Goal: Task Accomplishment & Management: Manage account settings

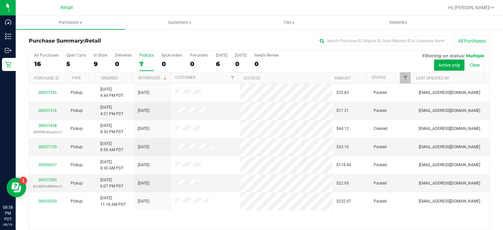
scroll to position [13, 0]
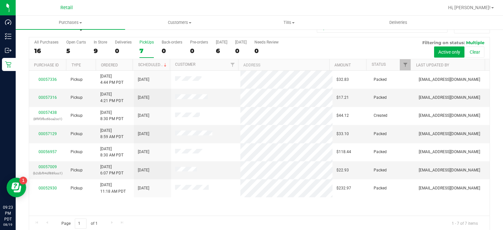
click at [141, 48] on div "7" at bounding box center [147, 51] width 14 height 8
click at [0, 0] on input "PickUps 7" at bounding box center [0, 0] width 0 height 0
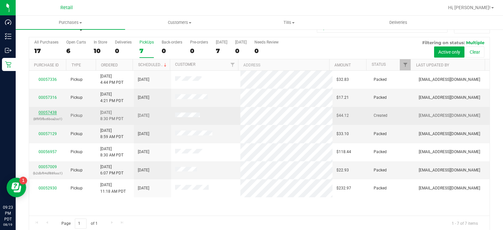
click at [44, 112] on link "00057438" at bounding box center [48, 112] width 18 height 5
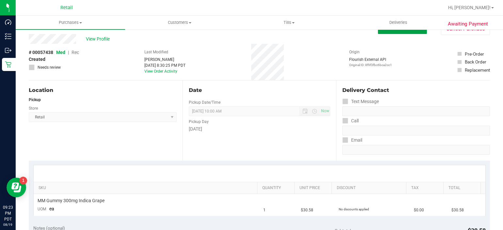
click at [392, 30] on span "Edit Purchase" at bounding box center [403, 28] width 32 height 6
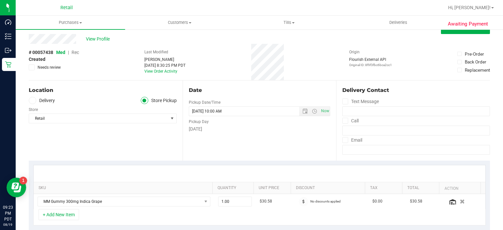
click at [72, 50] on span "Rec" at bounding box center [76, 52] width 8 height 5
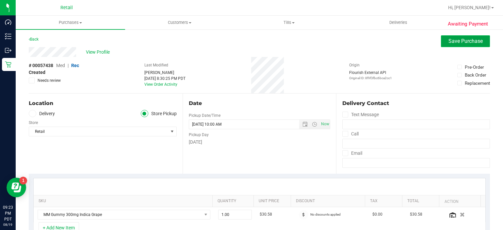
click at [454, 46] on button "Save Purchase" at bounding box center [465, 41] width 49 height 12
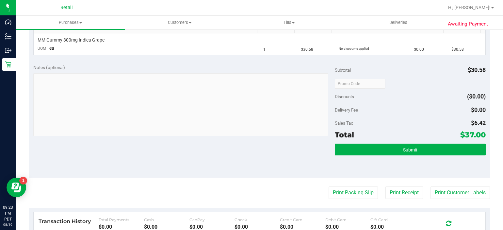
scroll to position [180, 0]
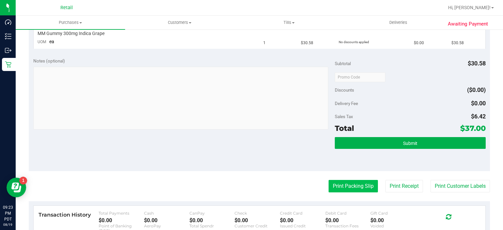
click at [338, 188] on button "Print Packing Slip" at bounding box center [353, 186] width 49 height 12
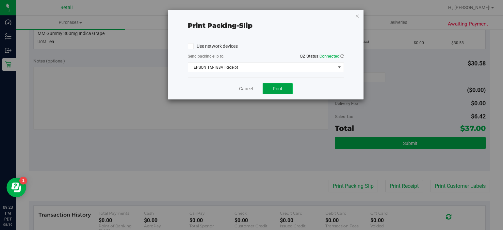
click at [278, 90] on span "Print" at bounding box center [278, 88] width 10 height 5
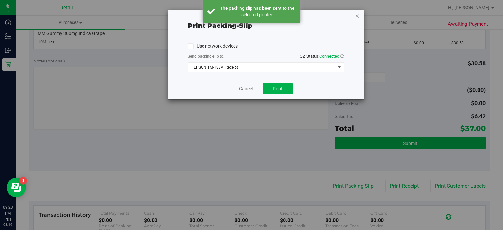
click at [359, 13] on icon "button" at bounding box center [357, 16] width 5 height 8
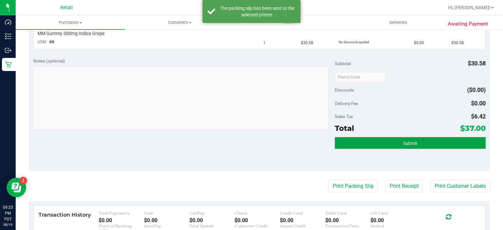
click at [383, 145] on button "Submit" at bounding box center [410, 143] width 151 height 12
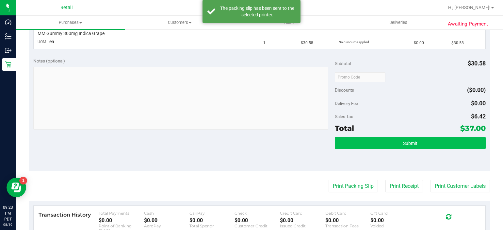
scroll to position [181, 0]
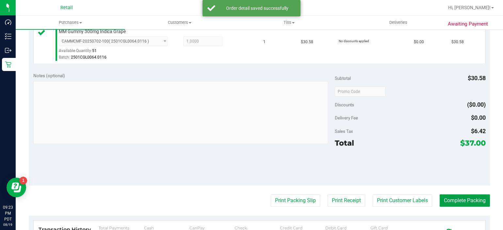
click at [457, 200] on button "Complete Packing" at bounding box center [465, 200] width 50 height 12
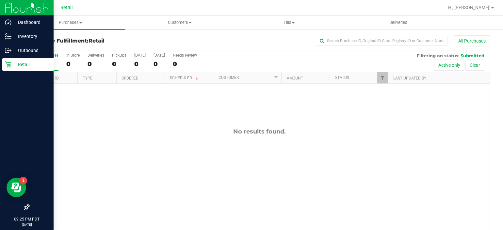
click at [12, 64] on p "Retail" at bounding box center [30, 64] width 39 height 8
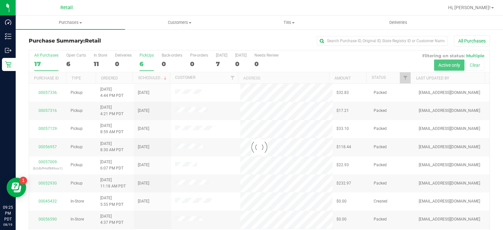
click at [146, 57] on div "PickUps" at bounding box center [147, 55] width 14 height 5
click at [0, 0] on input "PickUps 6" at bounding box center [0, 0] width 0 height 0
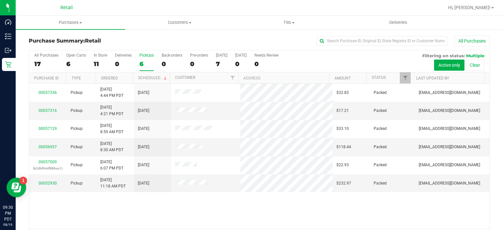
click at [141, 59] on label "PickUps 6" at bounding box center [147, 62] width 14 height 18
click at [0, 0] on input "PickUps 6" at bounding box center [0, 0] width 0 height 0
click at [142, 55] on div "PickUps" at bounding box center [147, 55] width 14 height 5
click at [0, 0] on input "PickUps 6" at bounding box center [0, 0] width 0 height 0
